Goal: Task Accomplishment & Management: Manage account settings

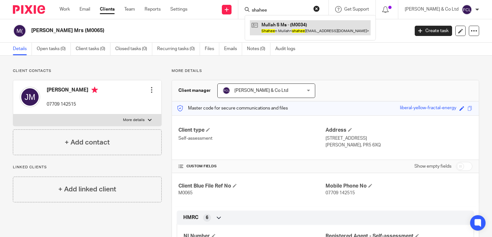
type input "shahee"
click at [294, 26] on link at bounding box center [310, 27] width 121 height 15
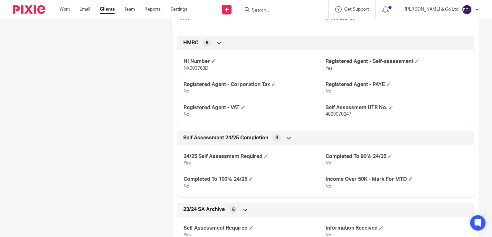
scroll to position [176, 0]
click at [384, 158] on h4 "Completed To 90% 24/25" at bounding box center [396, 156] width 142 height 7
click at [388, 156] on span at bounding box center [390, 156] width 4 height 4
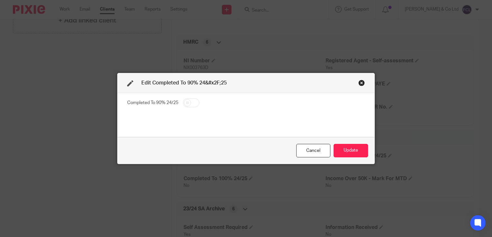
click at [188, 106] on input "checkbox" at bounding box center [191, 102] width 16 height 9
checkbox input "true"
click at [336, 151] on button "Update" at bounding box center [350, 151] width 34 height 14
